Goal: Check status: Check status

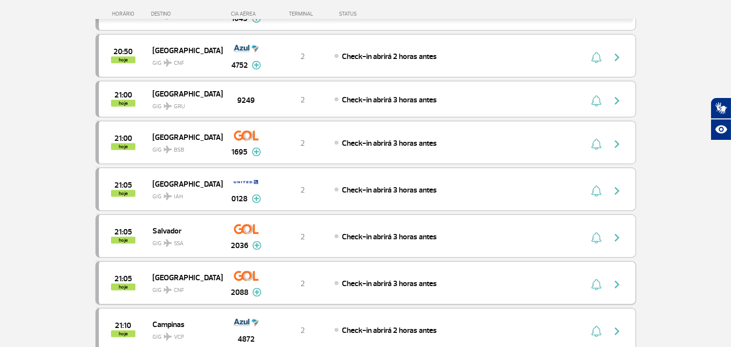
scroll to position [1731, 0]
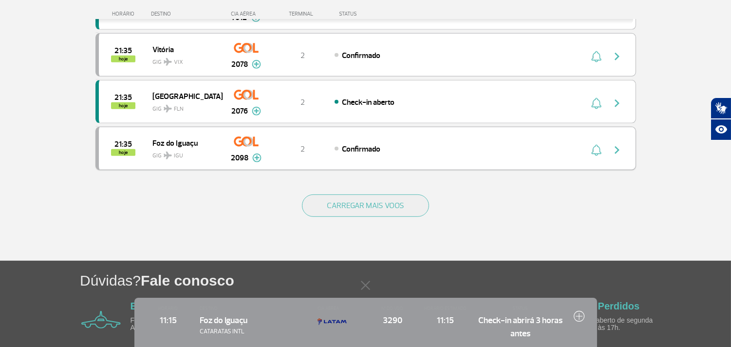
scroll to position [807, 0]
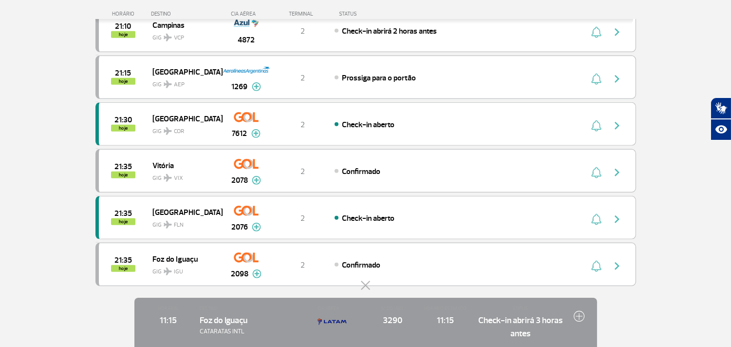
click at [368, 286] on button at bounding box center [366, 286] width 10 height 10
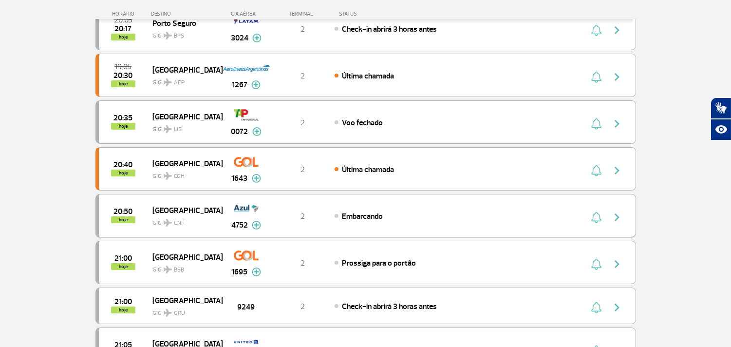
scroll to position [320, 0]
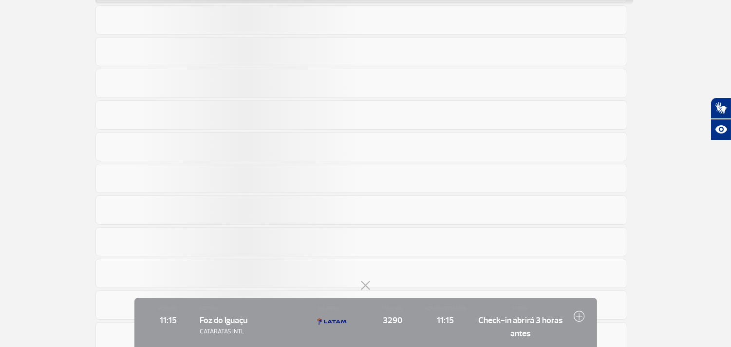
click at [367, 284] on button at bounding box center [366, 286] width 10 height 10
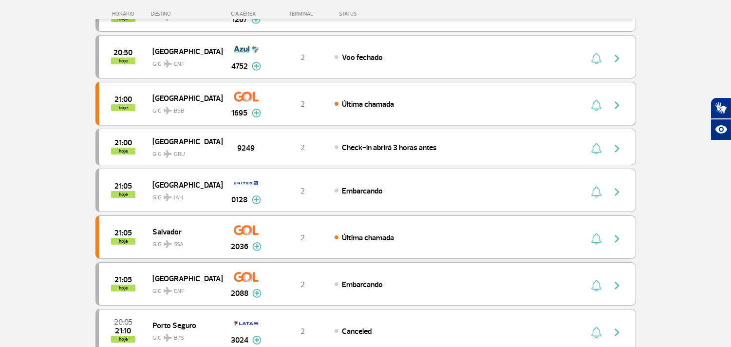
scroll to position [341, 0]
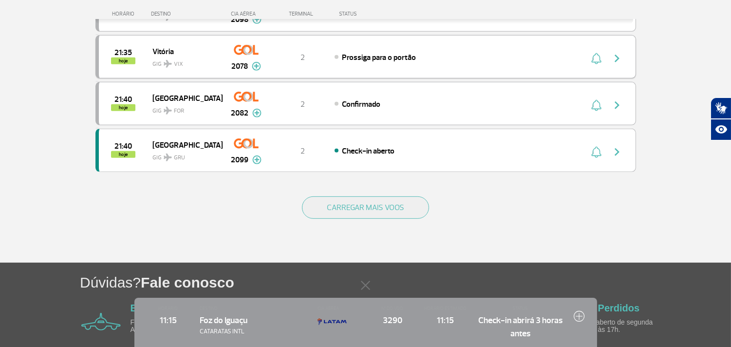
scroll to position [937, 0]
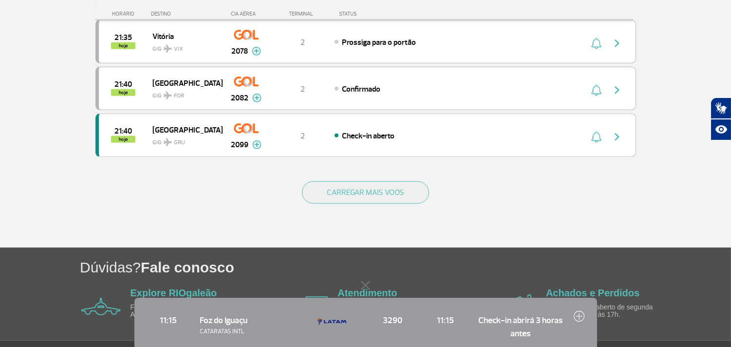
click at [403, 212] on div "CARREGAR MAIS VOOS" at bounding box center [365, 208] width 541 height 78
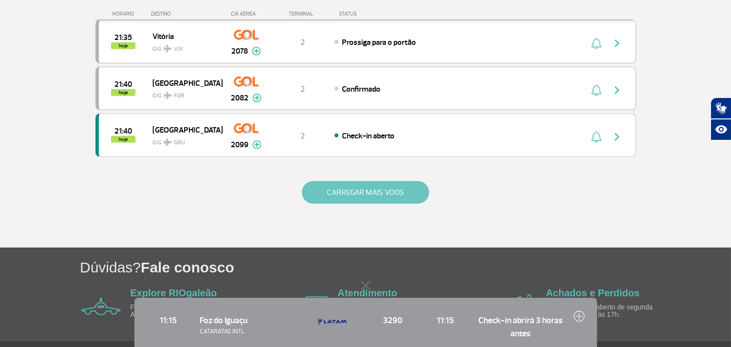
click at [399, 204] on button "CARREGAR MAIS VOOS" at bounding box center [365, 192] width 127 height 22
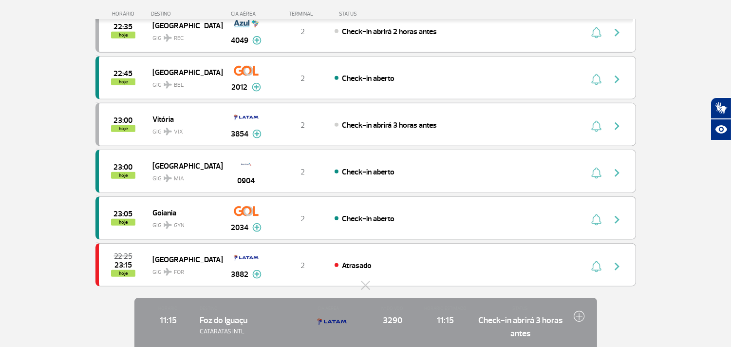
scroll to position [1748, 0]
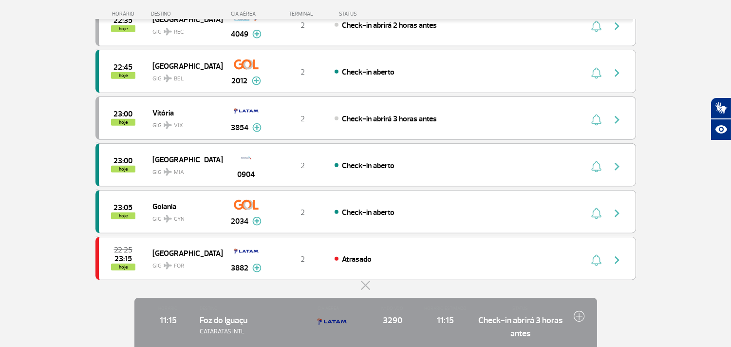
click at [363, 285] on button at bounding box center [366, 286] width 10 height 10
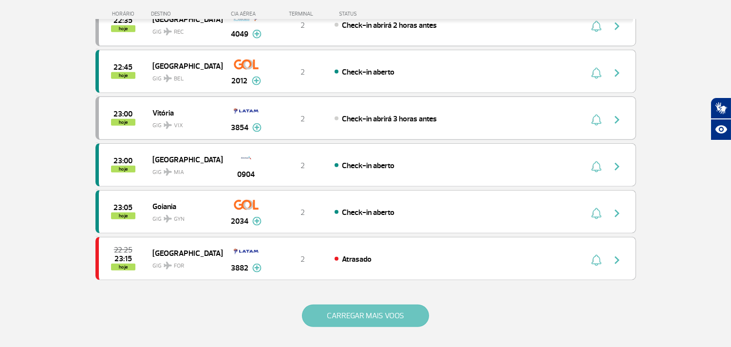
click at [340, 321] on button "CARREGAR MAIS VOOS" at bounding box center [365, 315] width 127 height 22
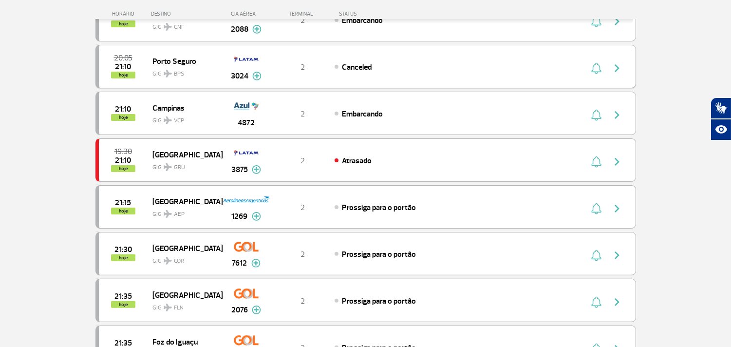
scroll to position [558, 0]
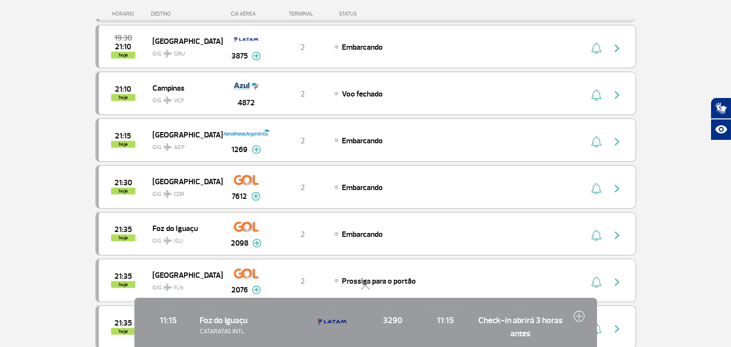
click at [367, 283] on button at bounding box center [366, 286] width 10 height 10
